Goal: Find specific page/section: Find specific page/section

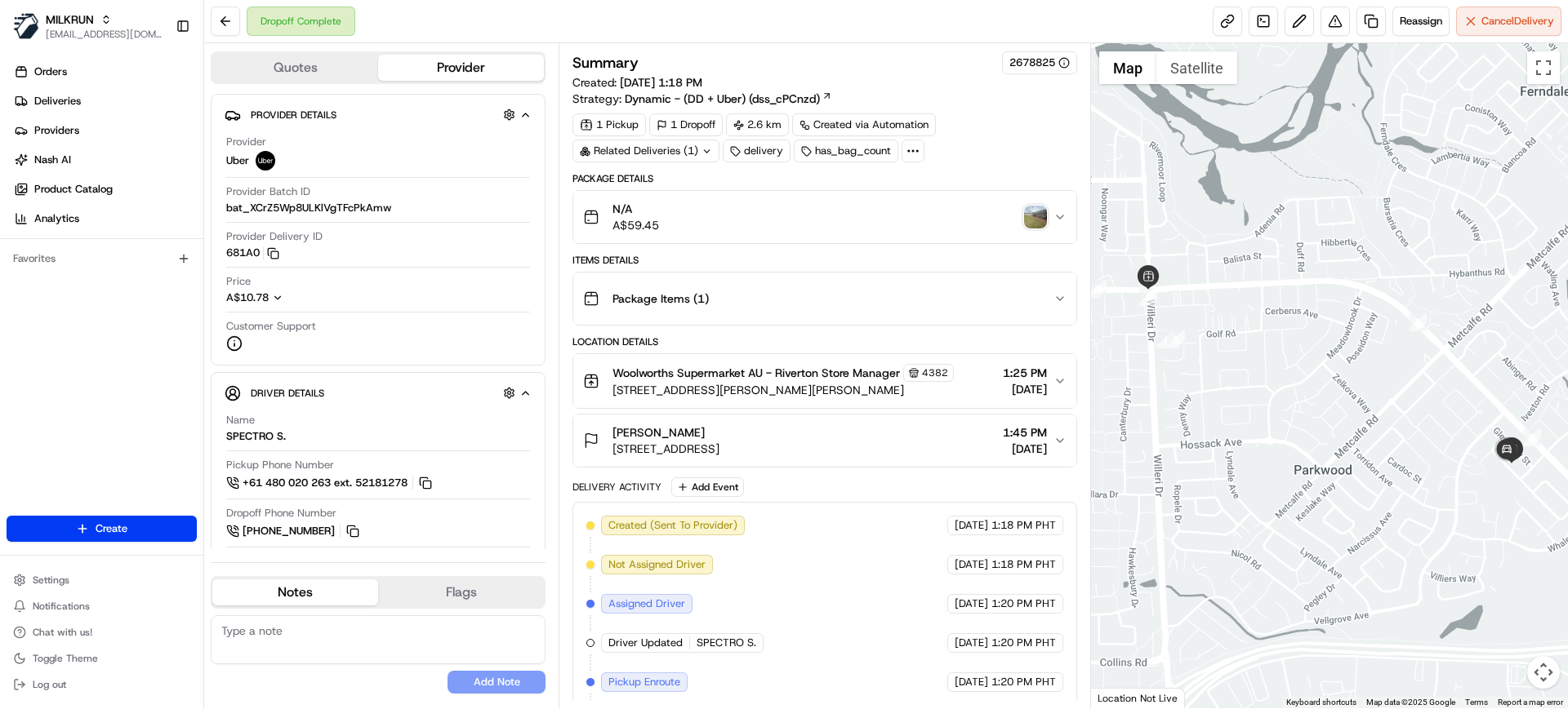
click at [991, 138] on div "1 Pickup 1 Dropoff 2.6 km Created via Automation Related Deliveries (1) deliver…" at bounding box center [824, 137] width 503 height 49
click at [804, 370] on span "Woolworths Supermarket AU - Riverton Store Manager" at bounding box center [756, 373] width 287 height 16
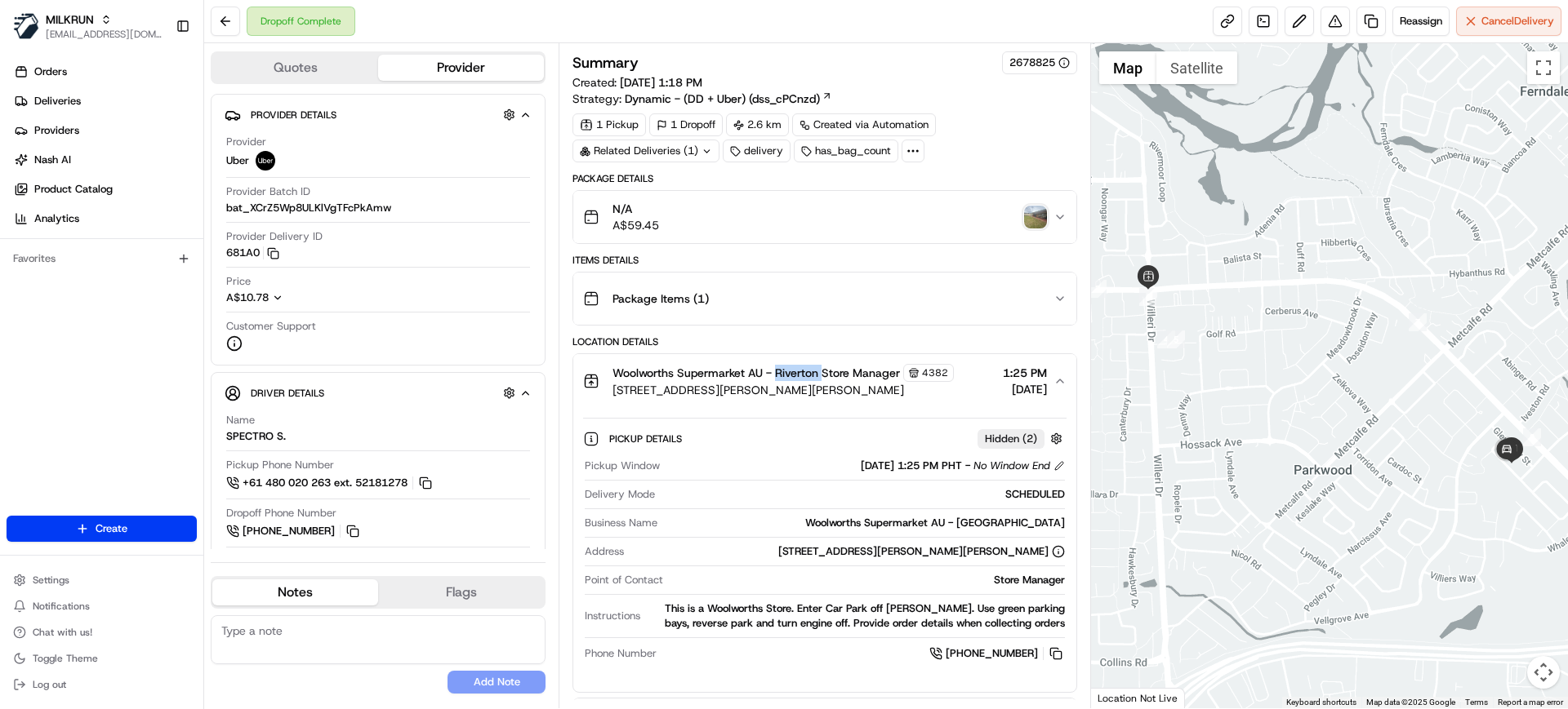
click at [804, 370] on span "Woolworths Supermarket AU - Riverton Store Manager" at bounding box center [756, 373] width 287 height 16
copy span "Riverton"
click at [74, 97] on span "Deliveries" at bounding box center [58, 101] width 47 height 15
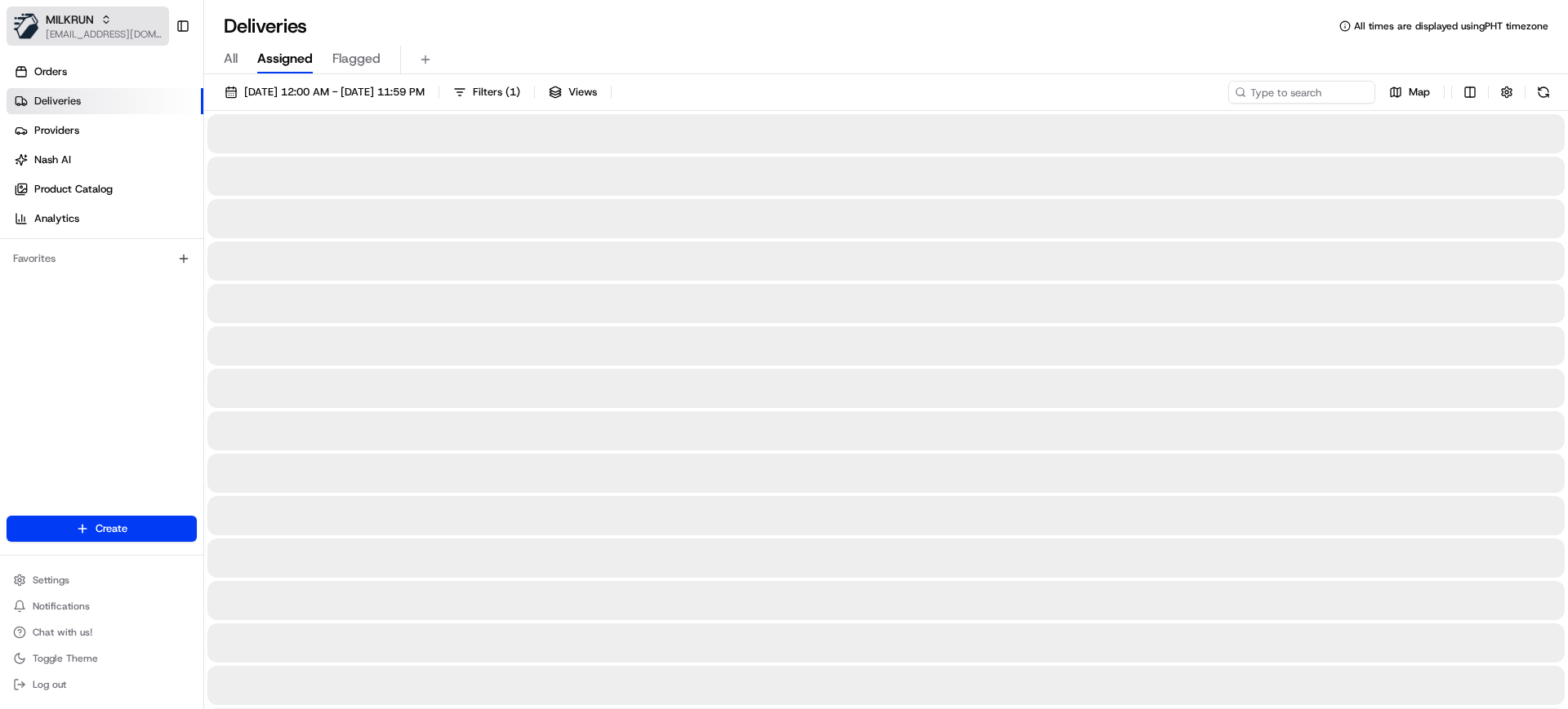
click at [122, 23] on div "MILKRUN" at bounding box center [105, 19] width 117 height 16
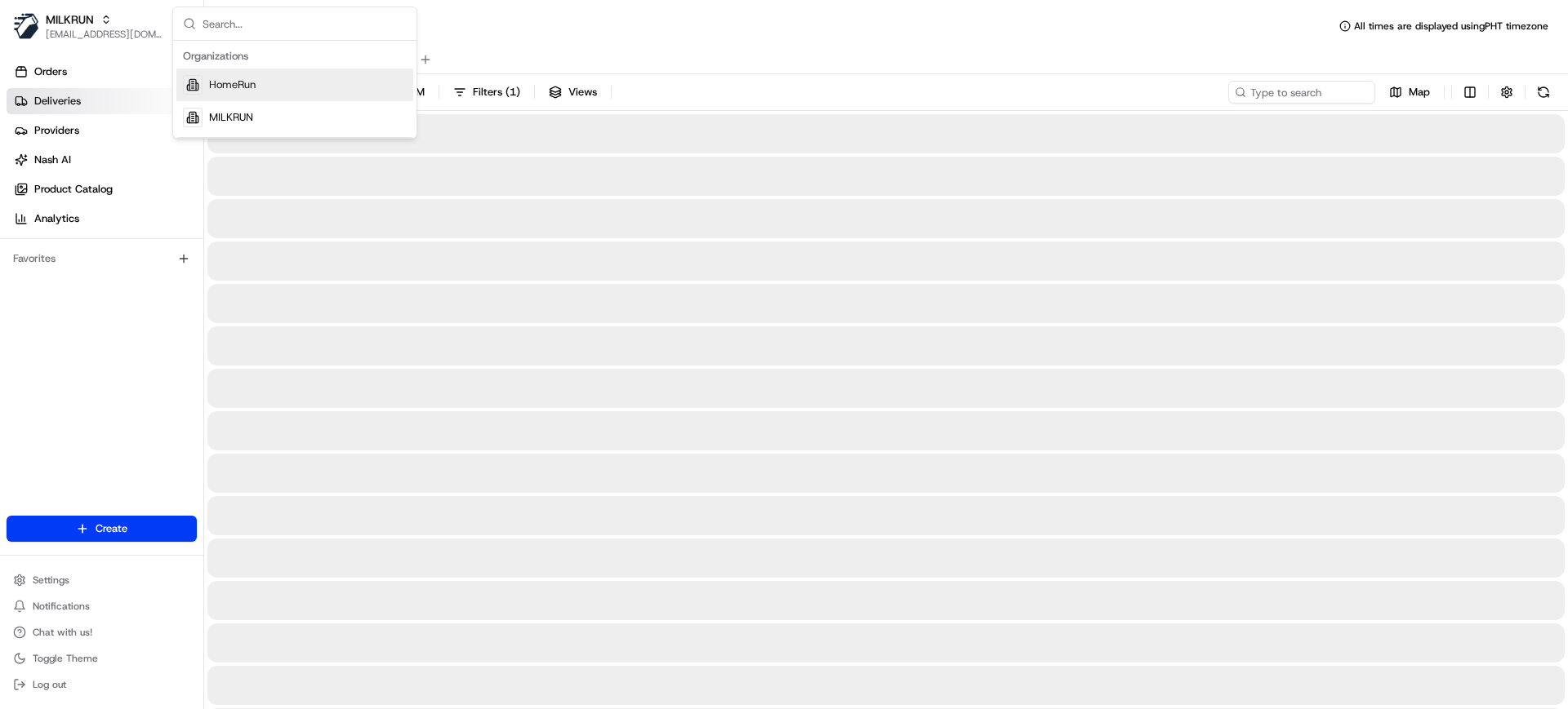
click at [240, 84] on span "HomeRun" at bounding box center [232, 85] width 47 height 15
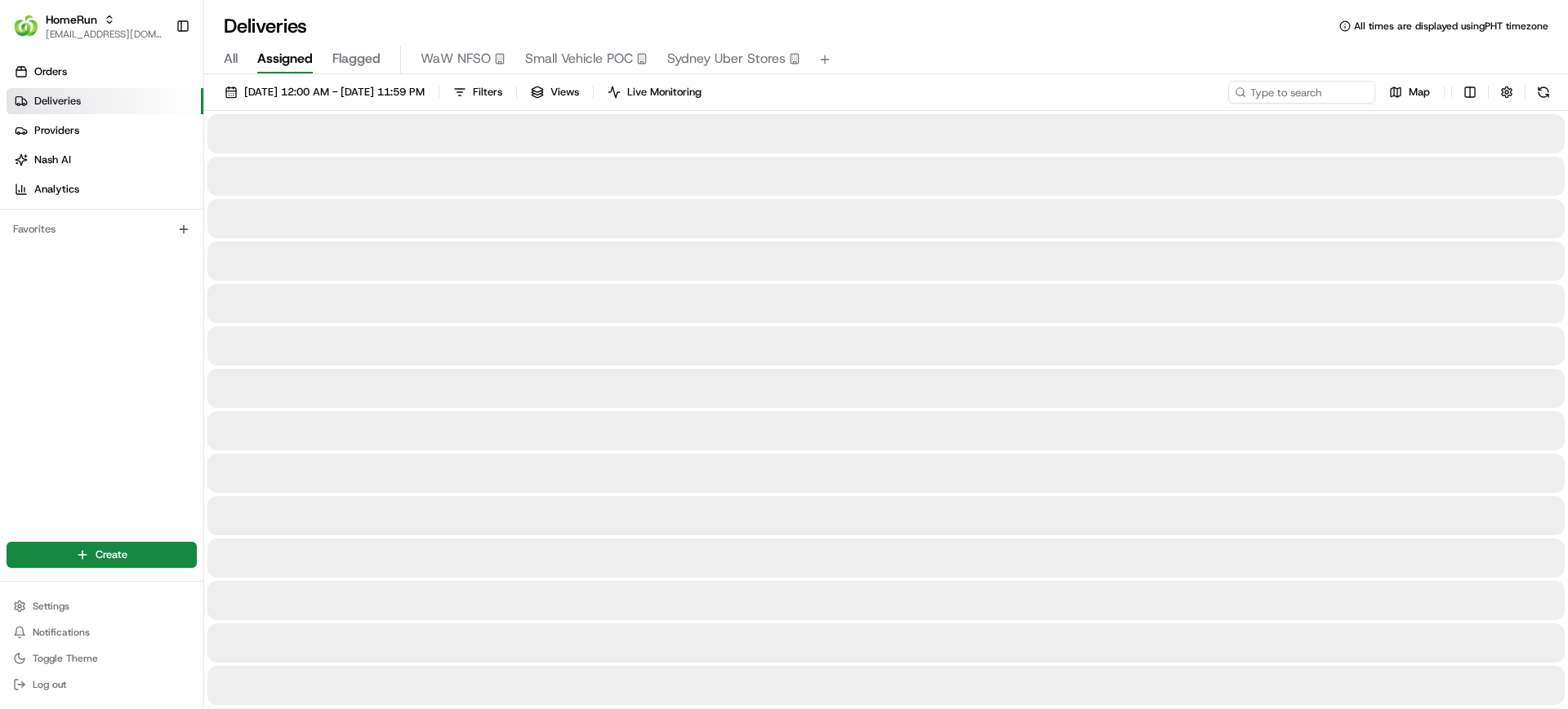
click at [76, 30] on span "[EMAIL_ADDRESS][DOMAIN_NAME]" at bounding box center [105, 34] width 117 height 13
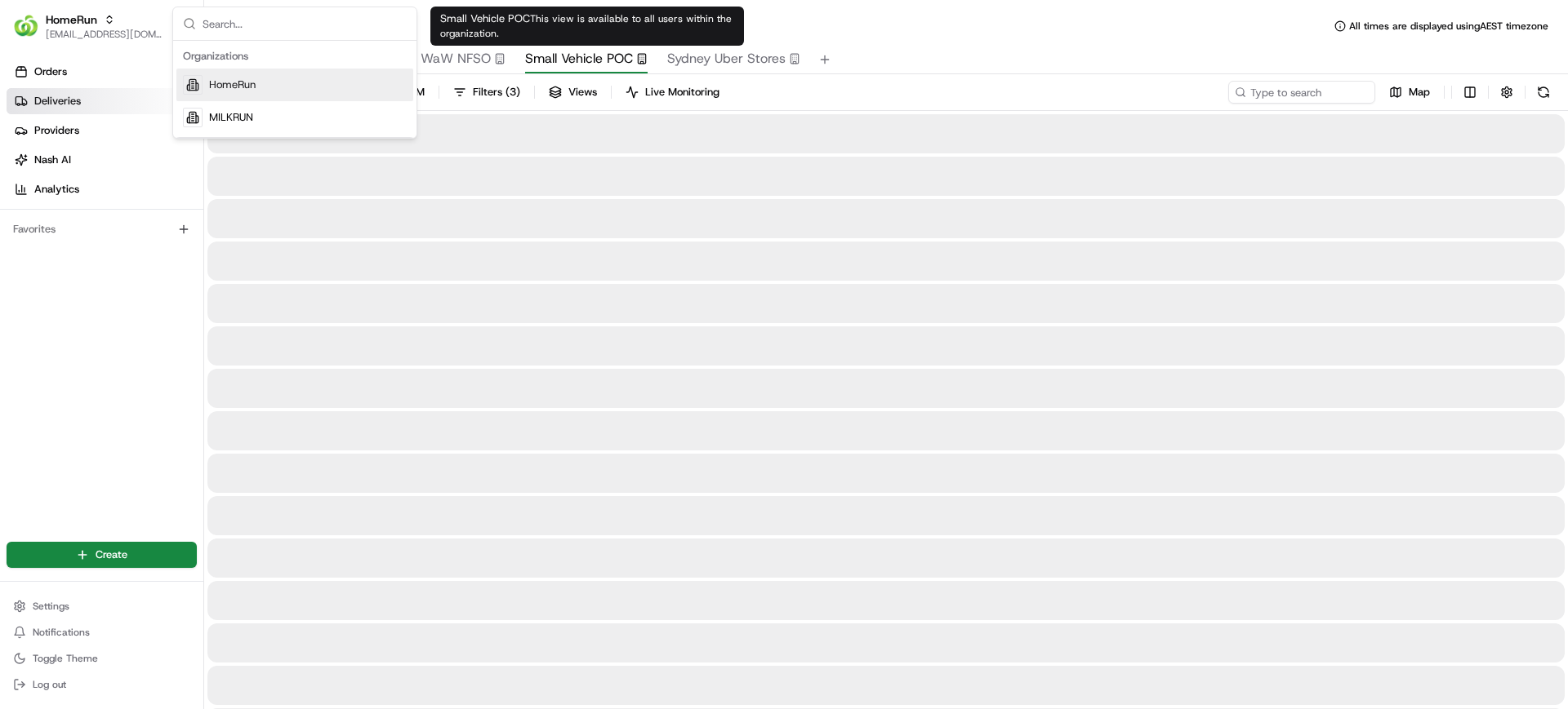
click at [552, 66] on span "Small Vehicle POC" at bounding box center [579, 58] width 108 height 19
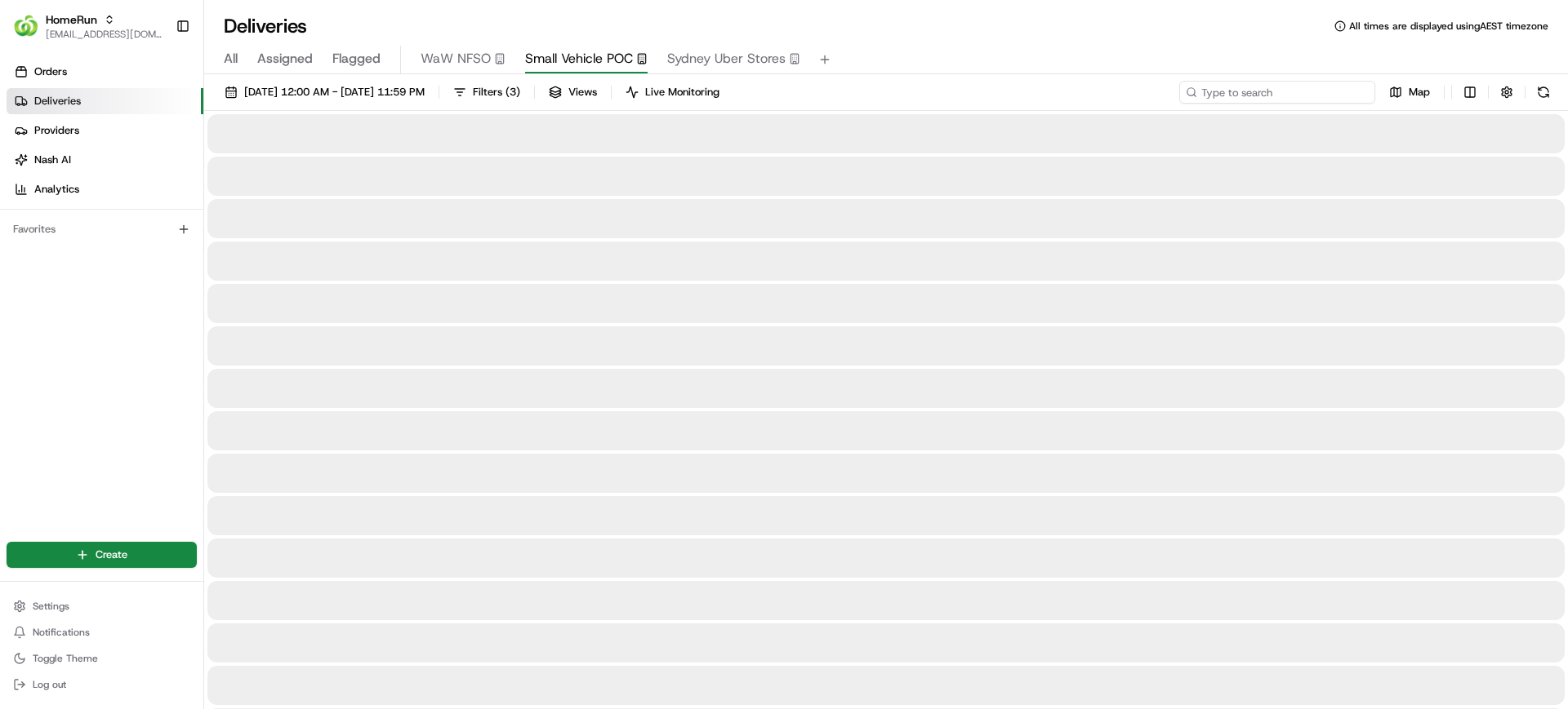
click at [1299, 93] on input at bounding box center [1276, 92] width 196 height 23
click at [230, 60] on span "All" at bounding box center [230, 58] width 14 height 19
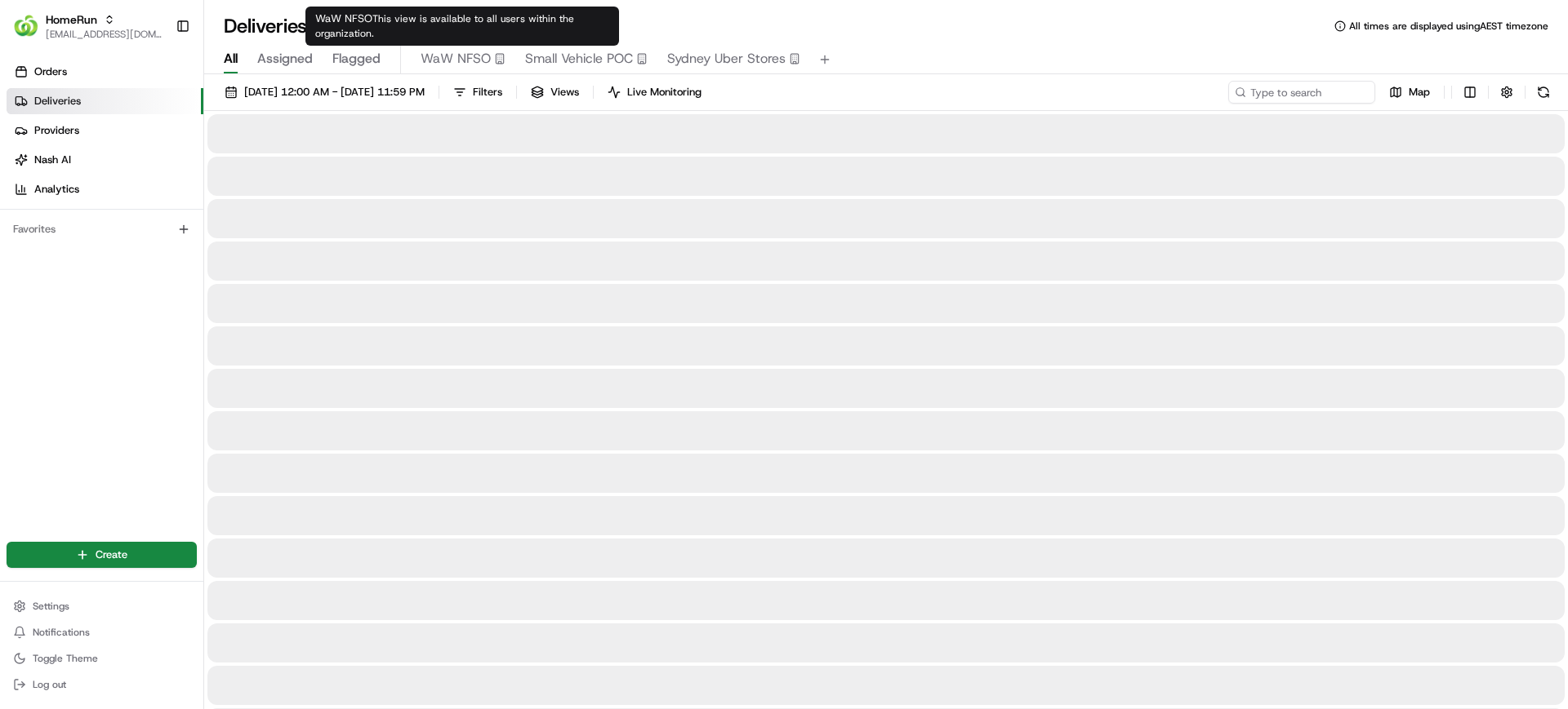
click at [574, 50] on span "Small Vehicle POC" at bounding box center [579, 58] width 108 height 19
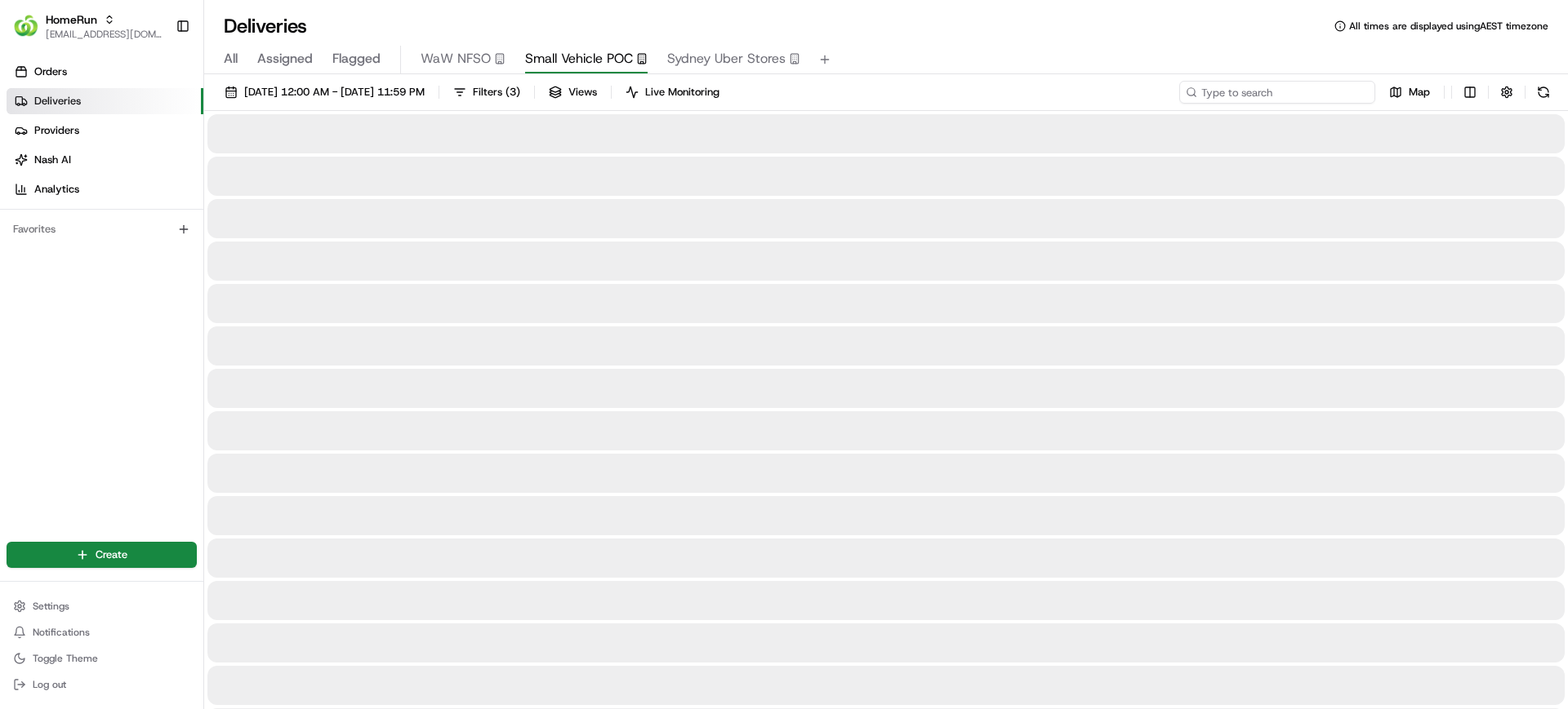
click at [1272, 86] on input at bounding box center [1276, 92] width 196 height 23
paste input "Chatswood East"
type input "Chatswood East"
